Goal: Task Accomplishment & Management: Use online tool/utility

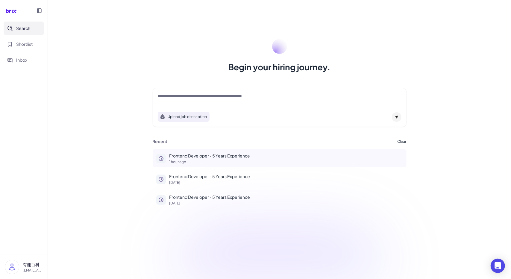
click at [196, 158] on p "Frontend Developer - 5 Years Experience" at bounding box center [287, 156] width 234 height 6
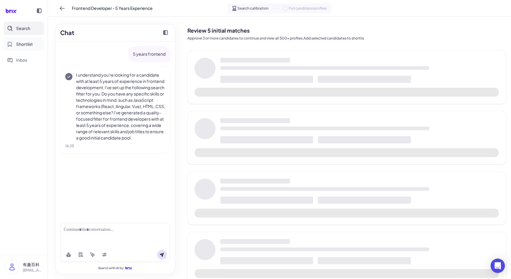
click at [17, 42] on span "Shortlist" at bounding box center [24, 44] width 17 height 6
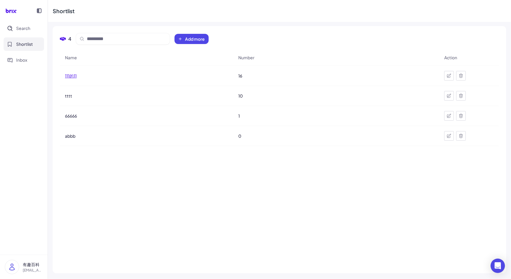
click at [75, 73] on span "111的11" at bounding box center [71, 76] width 12 height 6
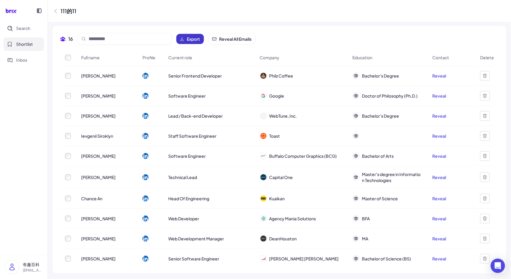
click at [194, 42] on span "Export" at bounding box center [193, 39] width 13 height 6
click at [311, 21] on div "111的11" at bounding box center [280, 11] width 464 height 22
